Goal: Information Seeking & Learning: Learn about a topic

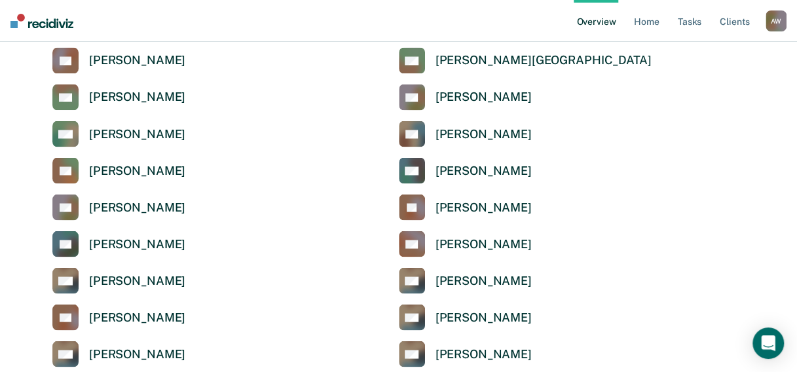
scroll to position [982, 0]
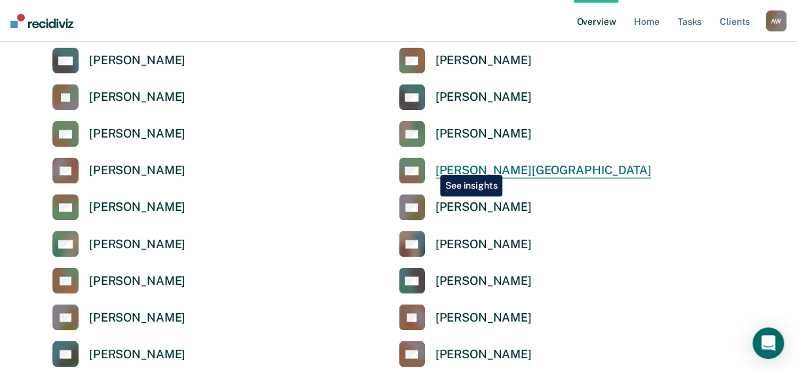
click at [430, 165] on link "AW [PERSON_NAME]" at bounding box center [525, 170] width 253 height 26
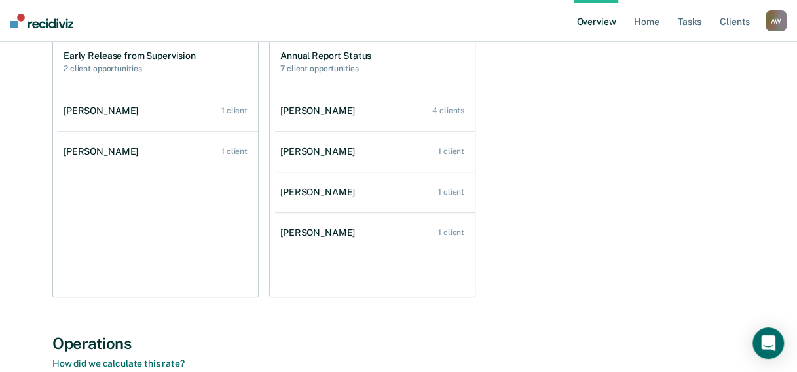
scroll to position [1, 0]
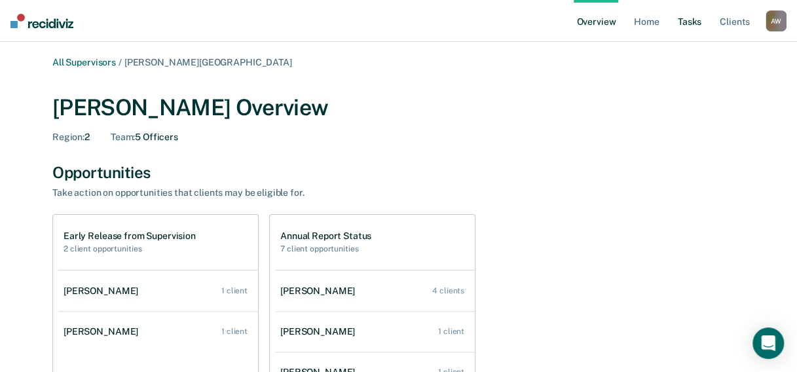
click at [699, 23] on link "Tasks" at bounding box center [689, 21] width 29 height 42
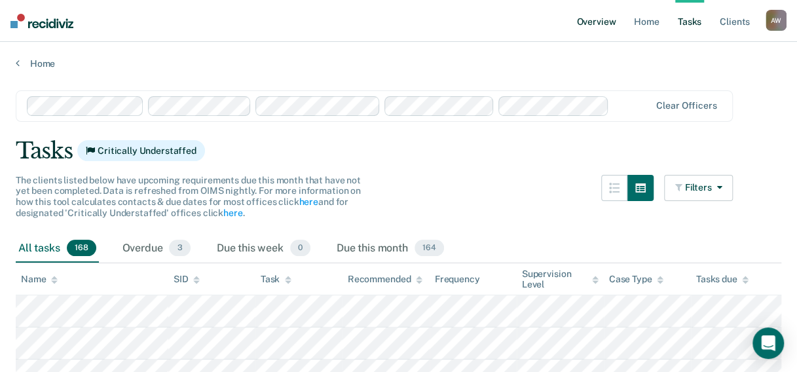
click at [602, 25] on link "Overview" at bounding box center [596, 21] width 45 height 42
